Goal: Obtain resource: Download file/media

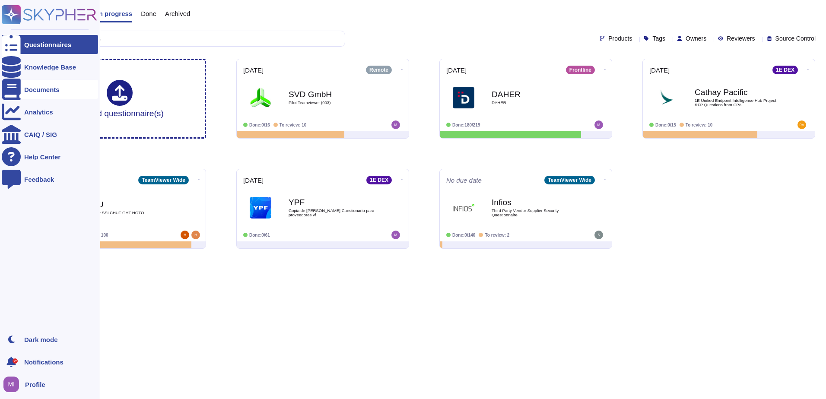
click at [32, 89] on div "Documents" at bounding box center [41, 89] width 35 height 6
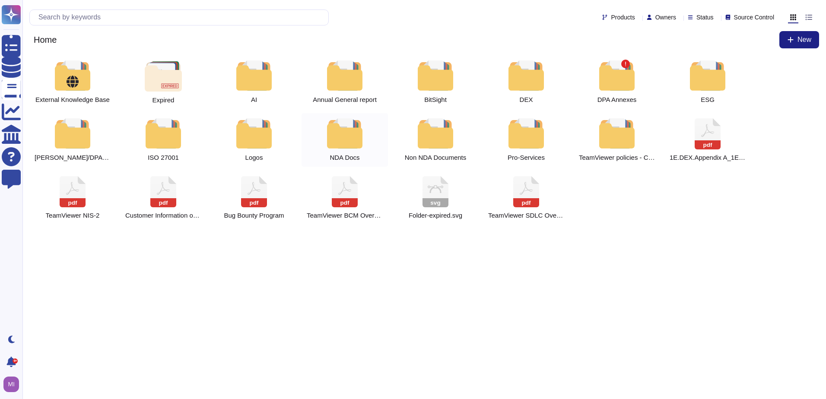
click at [346, 140] on div at bounding box center [345, 133] width 38 height 30
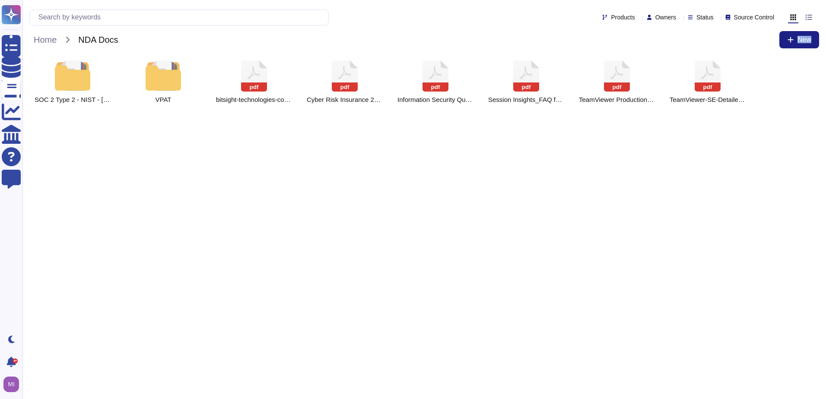
click at [346, 116] on html "Questionnaires Knowledge Base Documents Analytics CAIQ / SIG Help Center Feedba…" at bounding box center [413, 58] width 826 height 116
drag, startPoint x: 346, startPoint y: 140, endPoint x: 299, endPoint y: 155, distance: 49.0
click at [299, 116] on html "Questionnaires Knowledge Base Documents Analytics CAIQ / SIG Help Center Feedba…" at bounding box center [413, 58] width 826 height 116
click at [366, 102] on span "Cyber Risk Insurance 2025.pdf" at bounding box center [345, 100] width 76 height 8
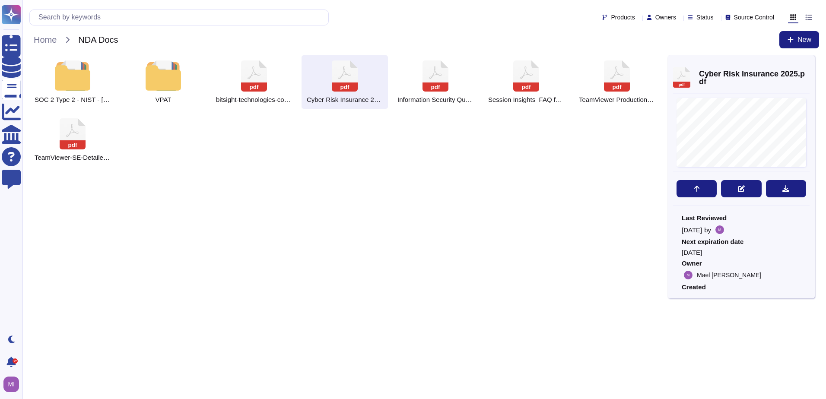
click at [284, 174] on html "Questionnaires Knowledge Base Documents Analytics CAIQ / SIG Help Center Feedba…" at bounding box center [413, 87] width 826 height 174
click at [809, 64] on div at bounding box center [809, 63] width 0 height 6
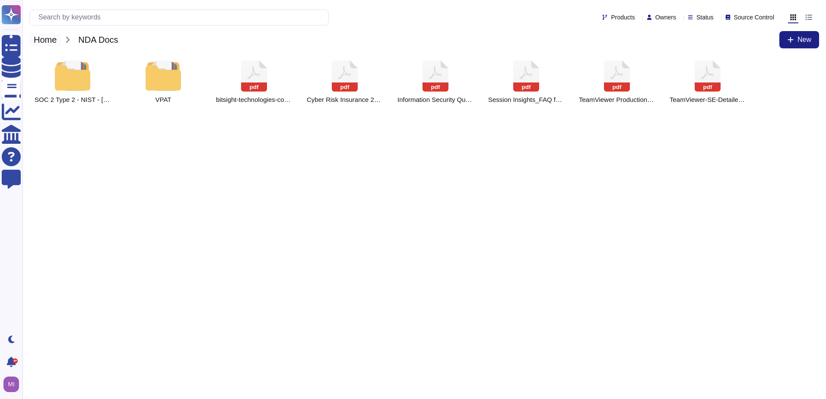
click at [38, 40] on span "Home" at bounding box center [45, 39] width 32 height 13
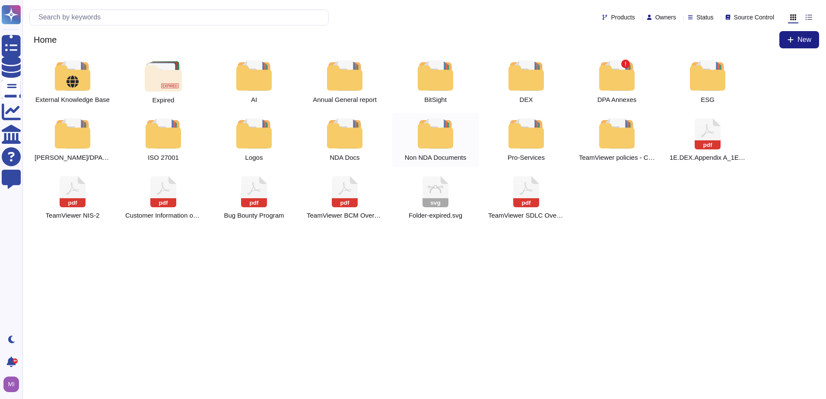
click at [447, 133] on div at bounding box center [435, 133] width 38 height 30
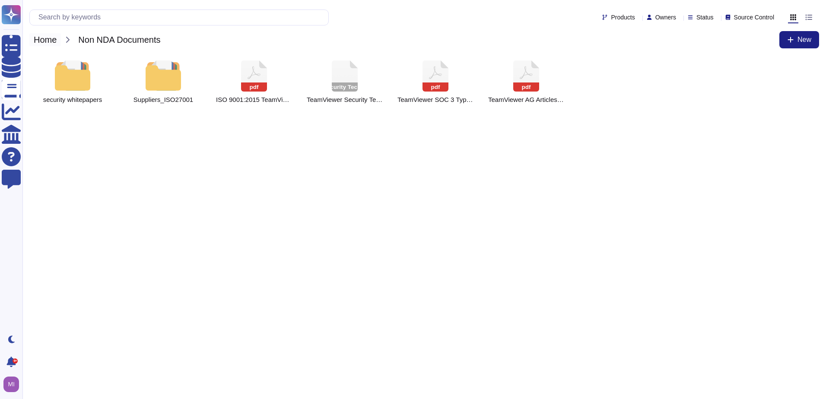
click at [51, 42] on span "Home" at bounding box center [45, 39] width 32 height 13
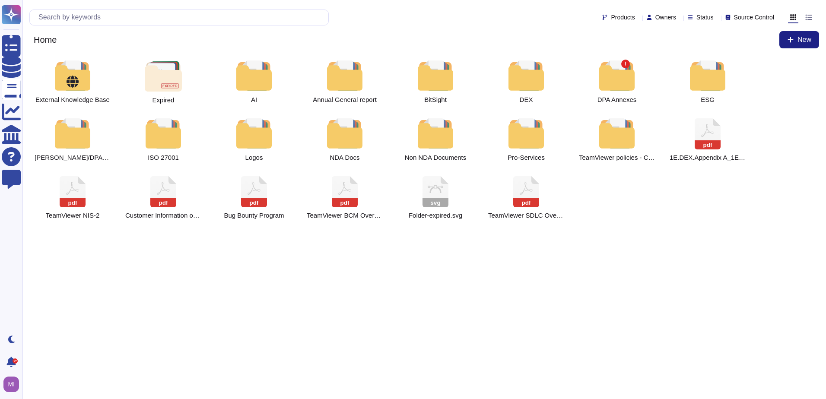
click at [260, 231] on html "Questionnaires Knowledge Base Documents Analytics CAIQ / SIG Help Center Feedba…" at bounding box center [413, 115] width 826 height 231
click at [707, 74] on div at bounding box center [707, 75] width 38 height 30
